Goal: Task Accomplishment & Management: Manage account settings

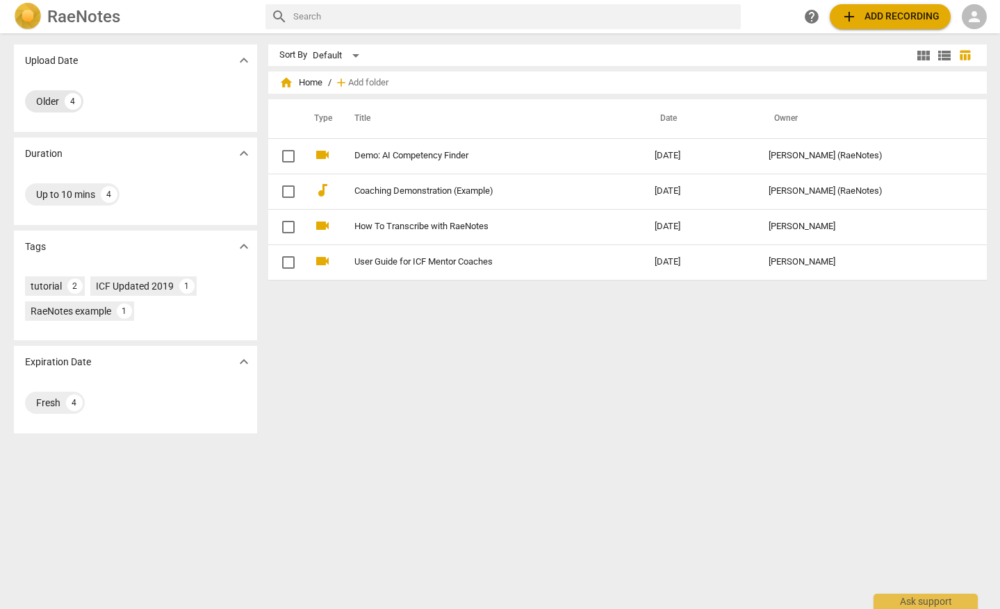
click at [47, 101] on div "Older" at bounding box center [47, 101] width 23 height 14
click at [239, 60] on span "expand_more" at bounding box center [244, 60] width 17 height 17
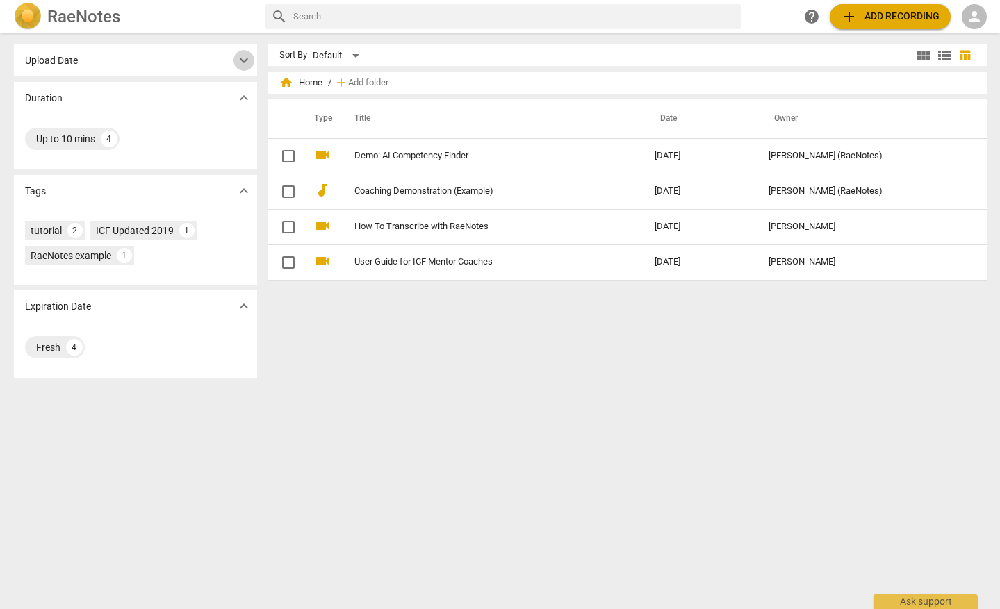
click at [239, 60] on span "expand_more" at bounding box center [244, 60] width 17 height 17
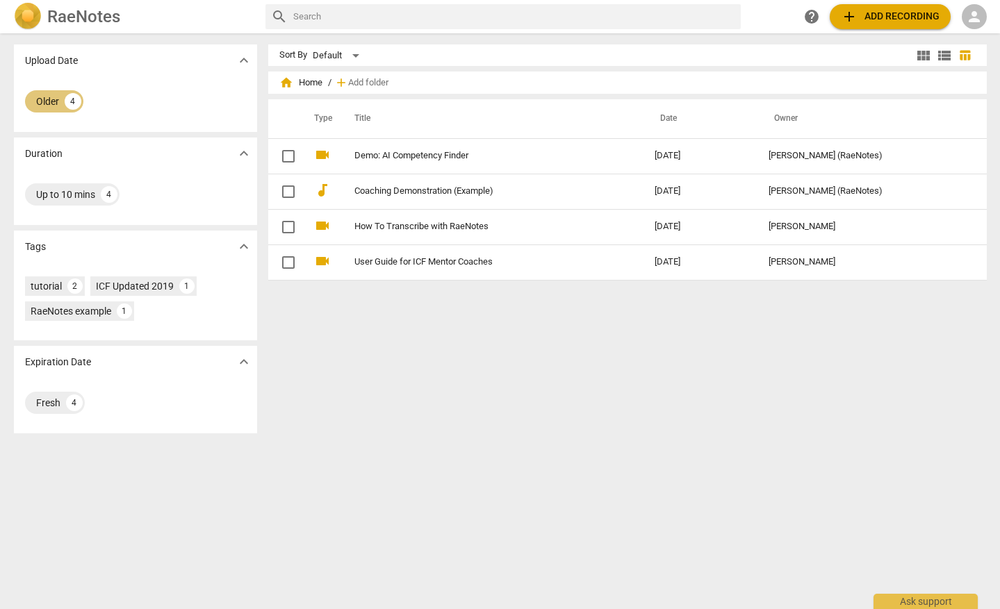
click at [50, 96] on div "Older" at bounding box center [47, 101] width 23 height 14
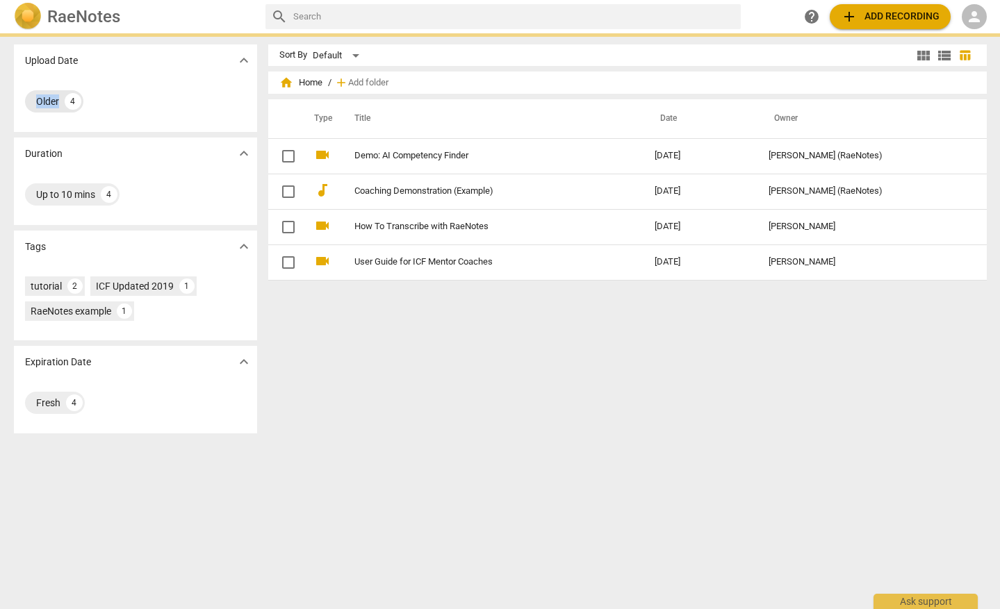
click at [50, 96] on div "Older" at bounding box center [47, 101] width 23 height 14
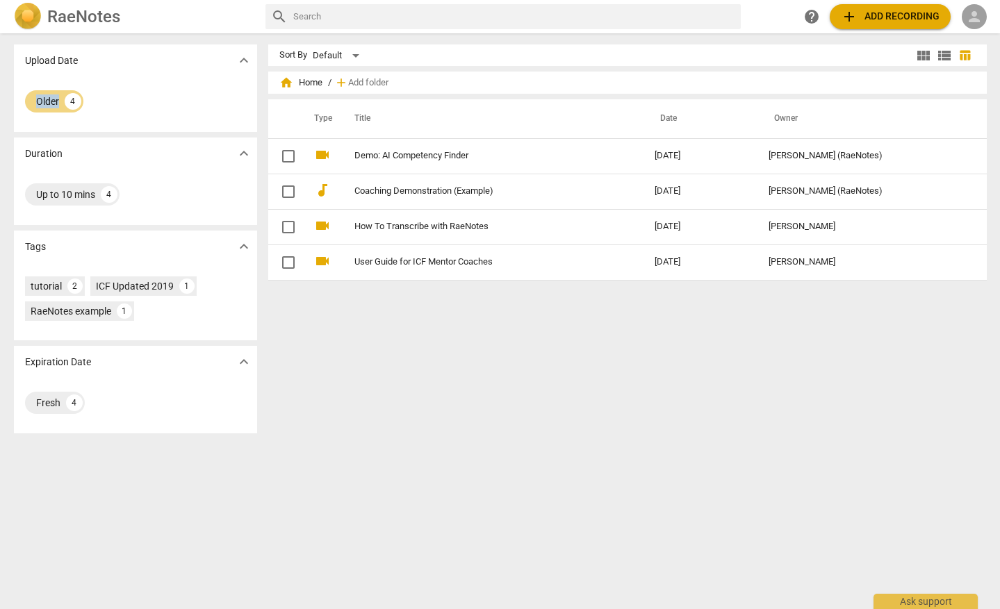
click at [975, 17] on span "person" at bounding box center [974, 16] width 17 height 17
click at [966, 36] on li "Login" at bounding box center [964, 33] width 50 height 33
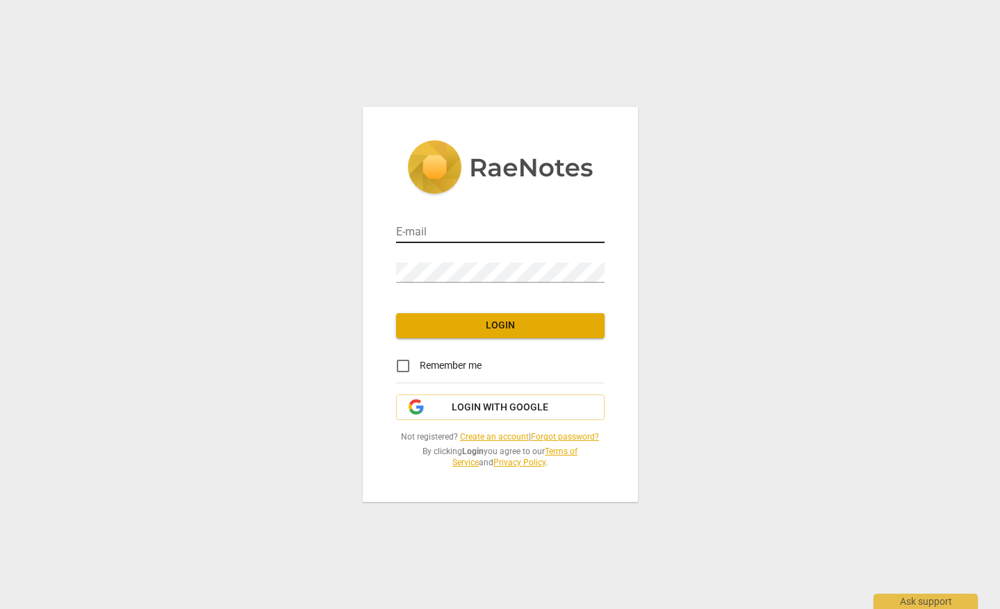
click at [493, 210] on div "E-mail" at bounding box center [500, 226] width 208 height 40
click at [444, 233] on input "email" at bounding box center [500, 233] width 208 height 20
type input "[EMAIL_ADDRESS][DOMAIN_NAME]"
